Goal: Information Seeking & Learning: Learn about a topic

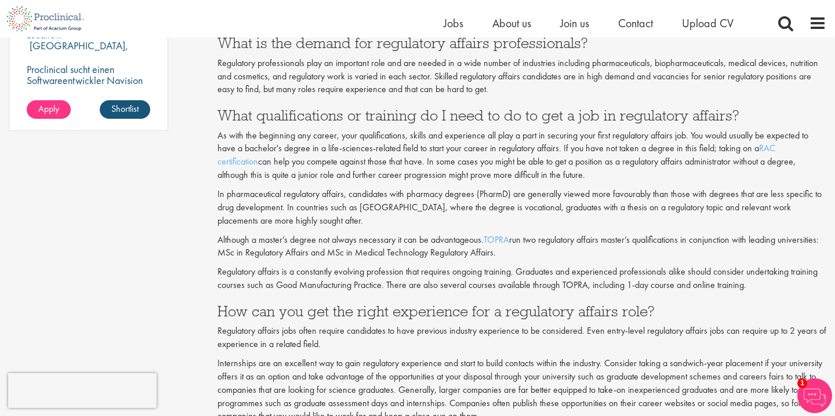
scroll to position [975, 0]
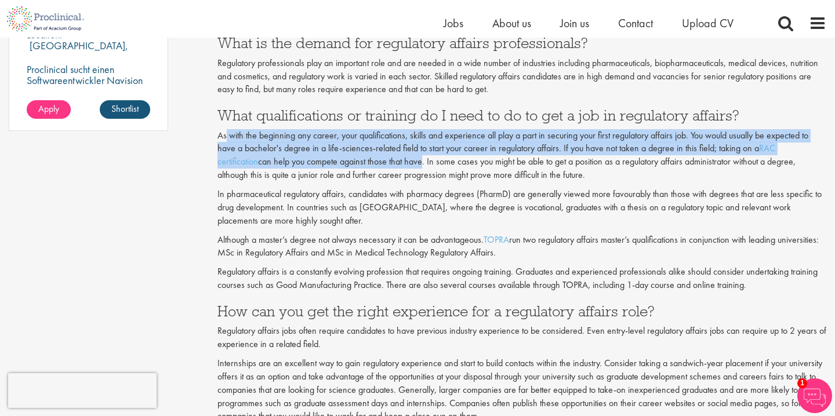
drag, startPoint x: 226, startPoint y: 129, endPoint x: 378, endPoint y: 144, distance: 153.2
click at [379, 144] on p "As with the beginning any career, your qualifications, skills and experience al…" at bounding box center [521, 155] width 609 height 53
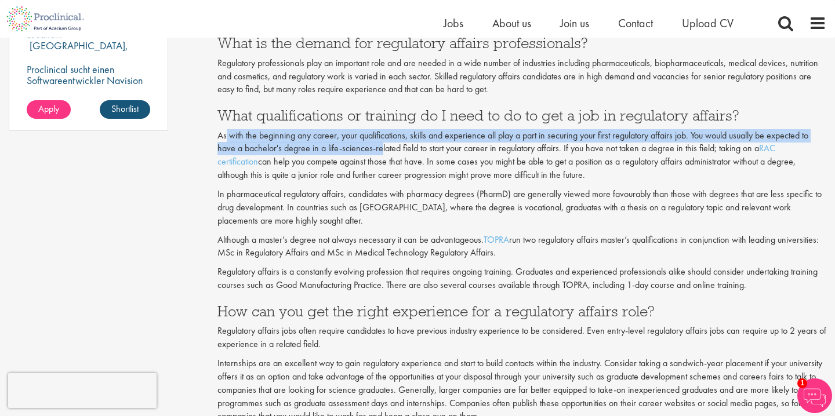
drag, startPoint x: 390, startPoint y: 148, endPoint x: 536, endPoint y: 166, distance: 146.6
click at [537, 166] on p "As with the beginning any career, your qualifications, skills and experience al…" at bounding box center [521, 155] width 609 height 53
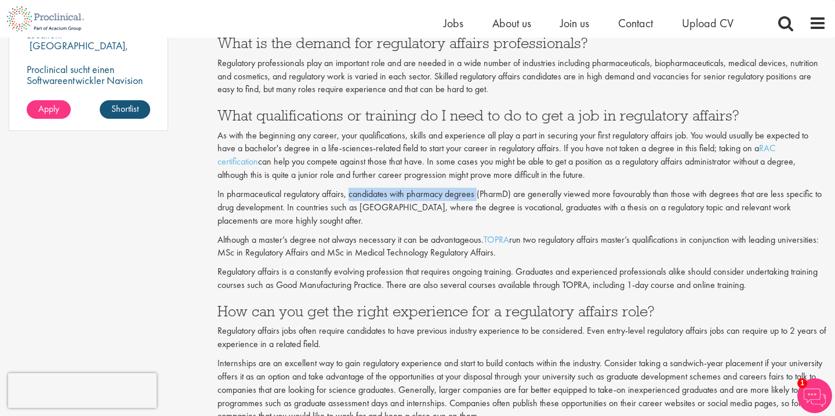
drag, startPoint x: 350, startPoint y: 182, endPoint x: 477, endPoint y: 186, distance: 127.6
click at [478, 188] on p "In pharmaceutical regulatory affairs, candidates with pharmacy degrees (PharmD)…" at bounding box center [521, 208] width 609 height 40
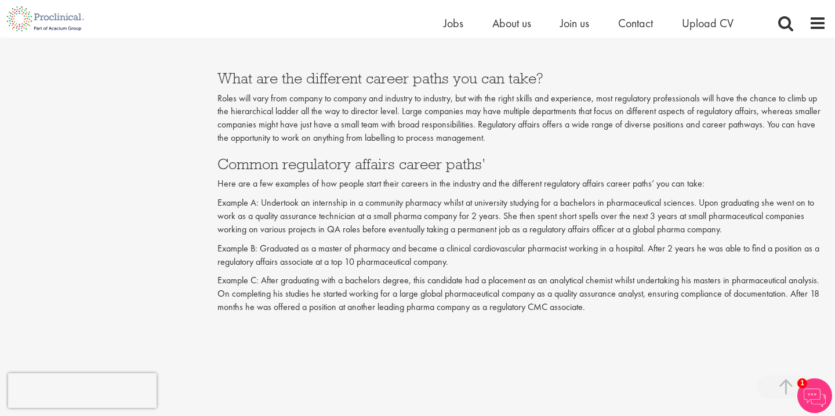
scroll to position [1786, 0]
